Goal: Information Seeking & Learning: Find contact information

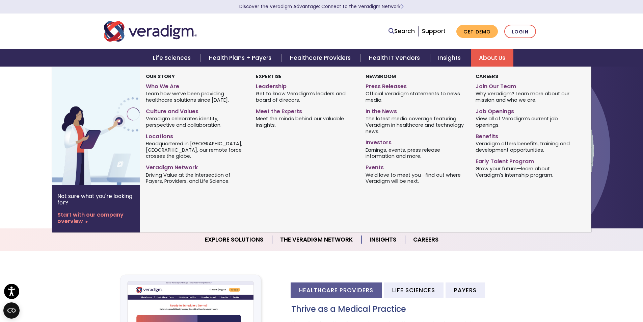
click at [496, 59] on link "About Us" at bounding box center [492, 57] width 43 height 17
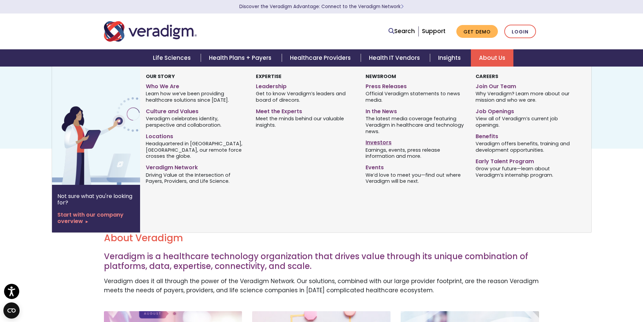
click at [381, 141] on link "Investors" at bounding box center [415, 141] width 100 height 10
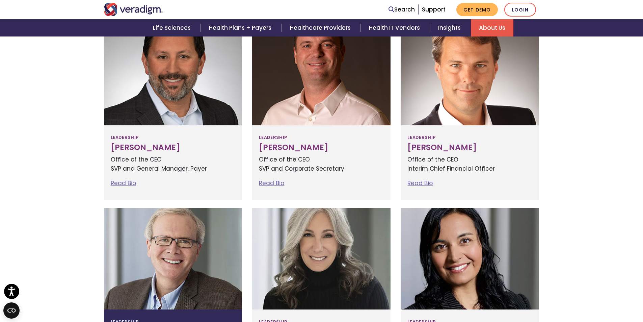
scroll to position [202, 0]
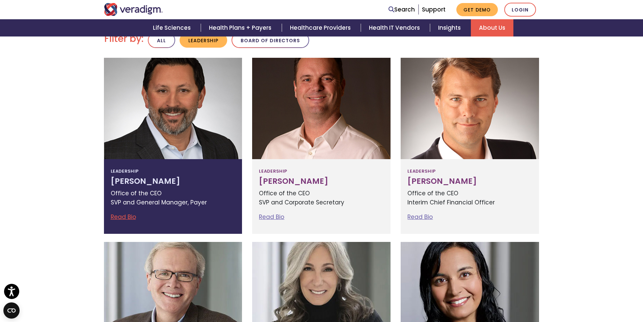
drag, startPoint x: 107, startPoint y: 180, endPoint x: 190, endPoint y: 180, distance: 83.3
click at [190, 180] on div "Leadership Jay Bhattacharyya Office of the CEO SVP and General Manager, Payer R…" at bounding box center [173, 196] width 138 height 75
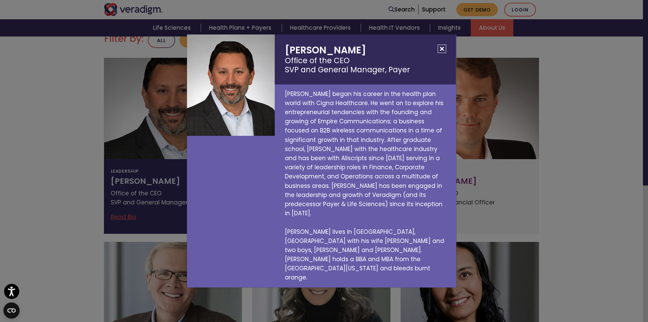
copy h3 "Jay Bhattacharyya"
click at [442, 53] on button "Close" at bounding box center [442, 49] width 8 height 8
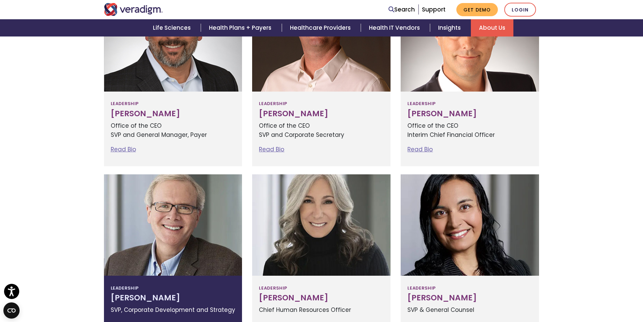
scroll to position [135, 0]
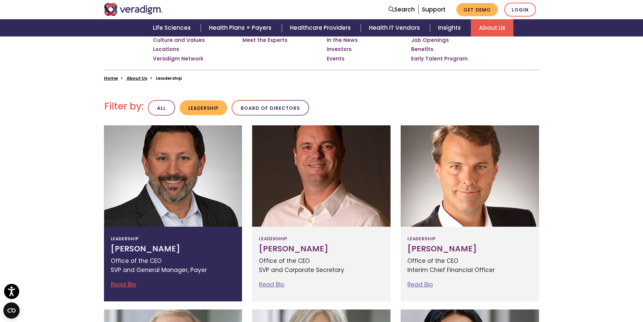
click at [189, 195] on div at bounding box center [173, 175] width 138 height 101
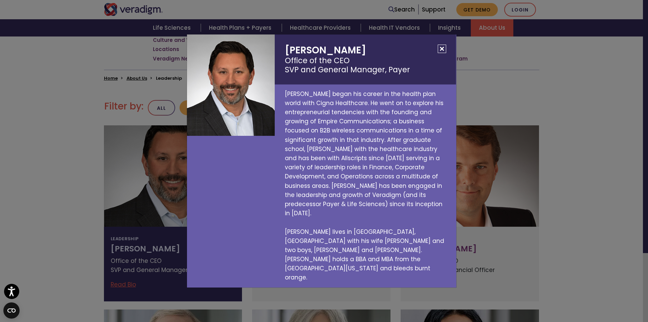
drag, startPoint x: 282, startPoint y: 61, endPoint x: 393, endPoint y: 63, distance: 110.7
click at [393, 63] on h2 "Jay Bhattacharyya Office of the CEO SVP and General Manager, Payer" at bounding box center [365, 59] width 181 height 50
copy h2 "Jay Bhattacharyya"
click at [439, 53] on button "Close" at bounding box center [442, 49] width 8 height 8
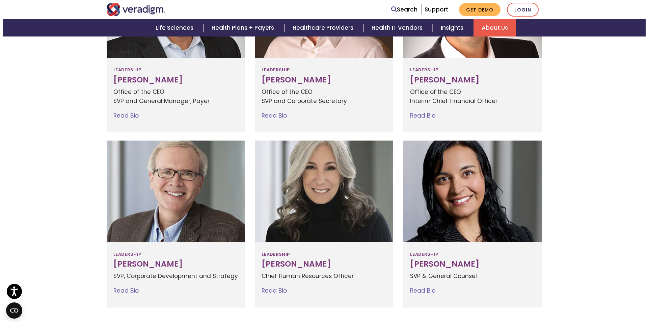
scroll to position [202, 0]
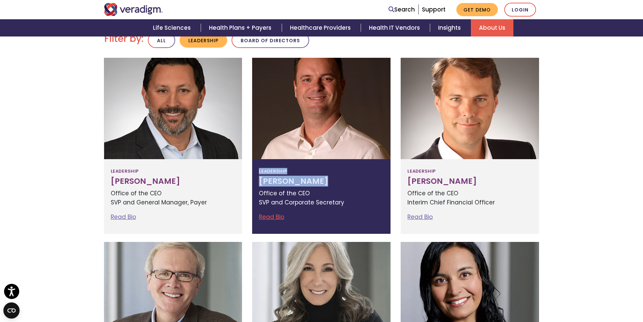
drag, startPoint x: 255, startPoint y: 176, endPoint x: 315, endPoint y: 182, distance: 61.0
click at [315, 182] on div "Leadership Eric Jacobson Office of the CEO SVP and Corporate Secretary Read Bio…" at bounding box center [321, 196] width 138 height 75
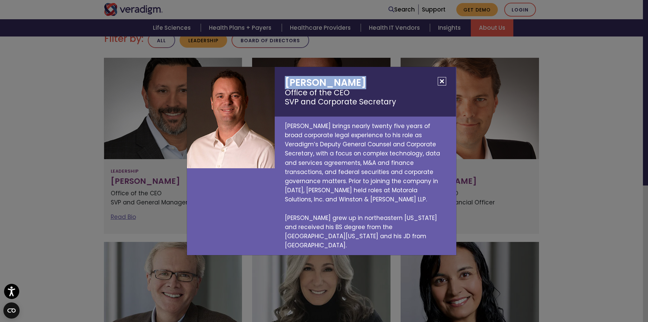
drag, startPoint x: 283, startPoint y: 88, endPoint x: 356, endPoint y: 92, distance: 73.3
click at [356, 92] on h2 "Eric Jacobson Office of the CEO SVP and Corporate Secretary" at bounding box center [365, 92] width 181 height 50
copy h2 "Eric Jacobson"
click at [443, 85] on button "Close" at bounding box center [442, 81] width 8 height 8
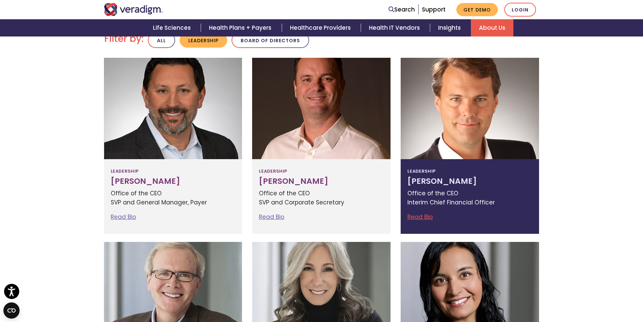
drag, startPoint x: 405, startPoint y: 179, endPoint x: 467, endPoint y: 182, distance: 62.1
click at [467, 182] on div "Leadership Lee Westerfield Office of the CEO Interim Chief Financial Officer Re…" at bounding box center [470, 196] width 138 height 75
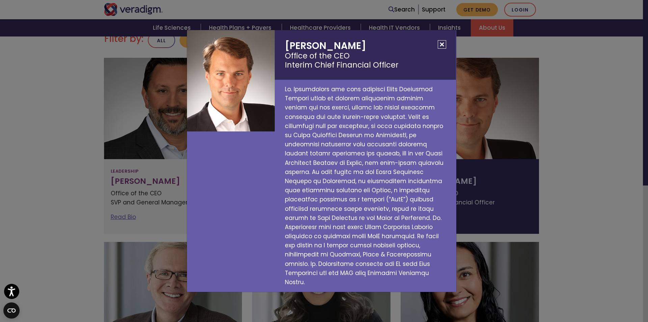
copy h3 "Lee Westerfield"
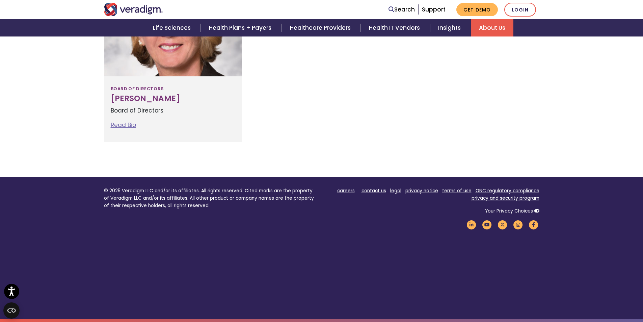
scroll to position [601, 0]
